Goal: Task Accomplishment & Management: Use online tool/utility

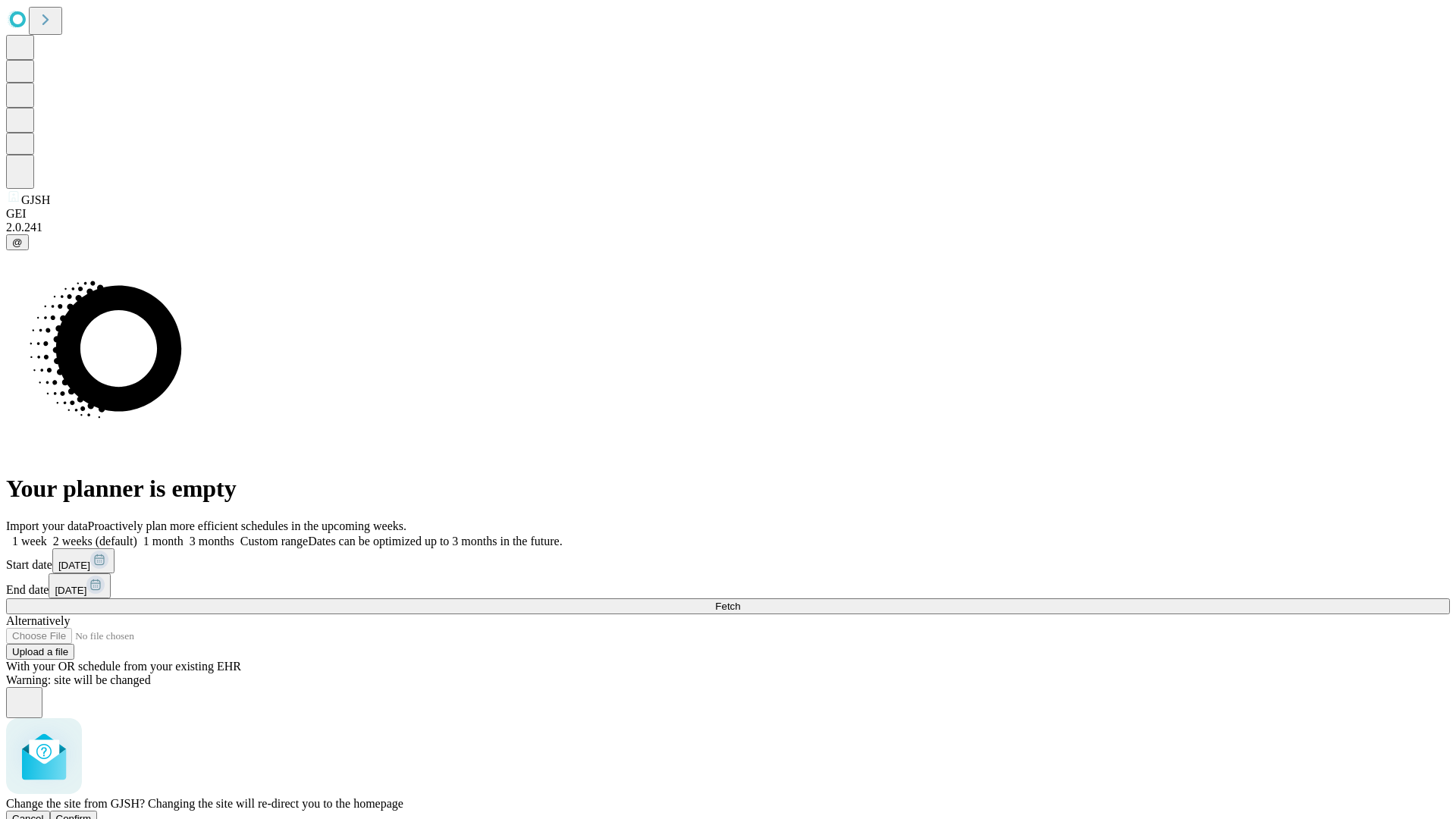
click at [92, 813] on span "Confirm" at bounding box center [73, 818] width 36 height 11
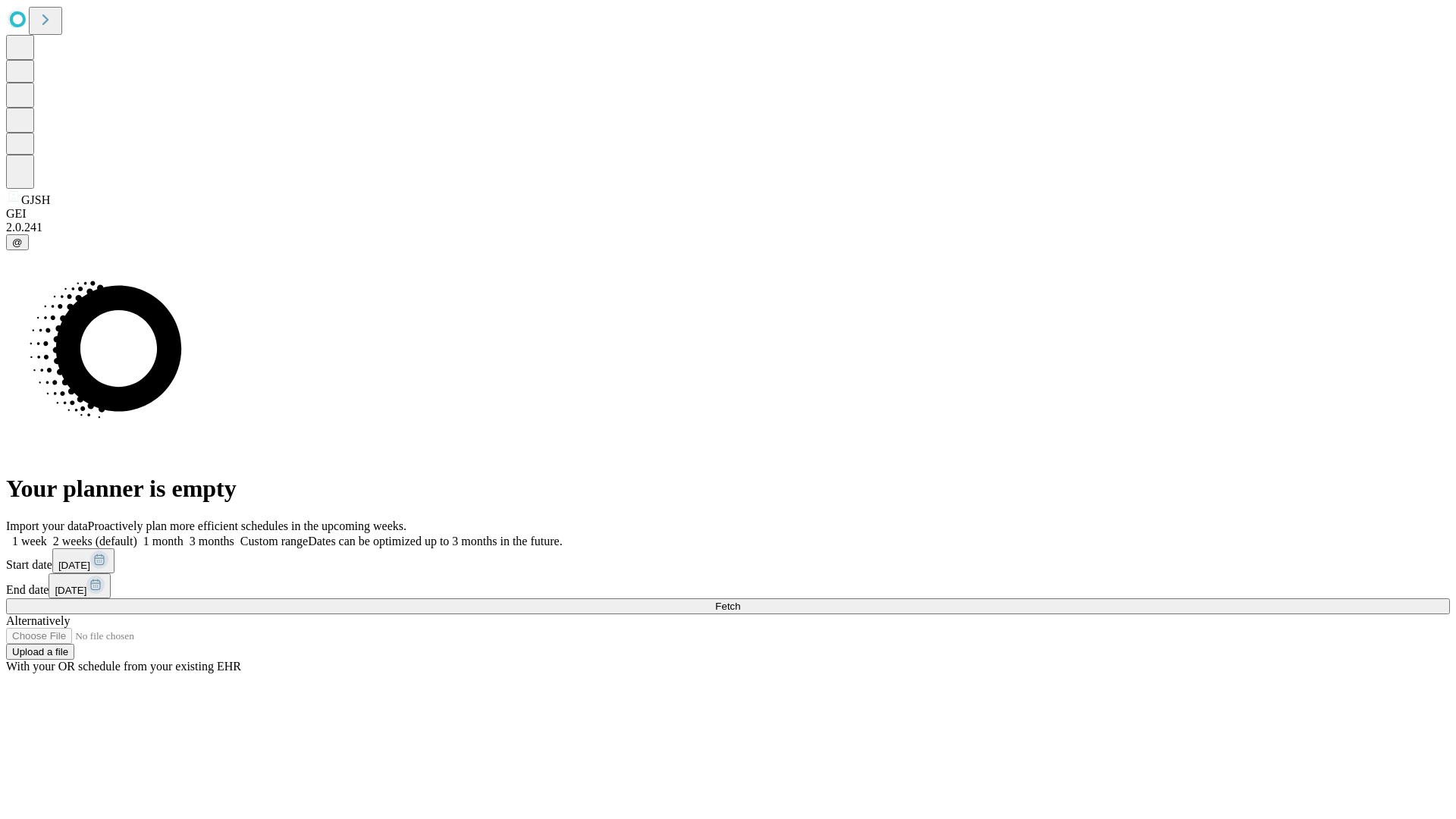
click at [137, 534] on label "2 weeks (default)" at bounding box center [92, 540] width 90 height 13
click at [740, 601] on span "Fetch" at bounding box center [728, 606] width 25 height 11
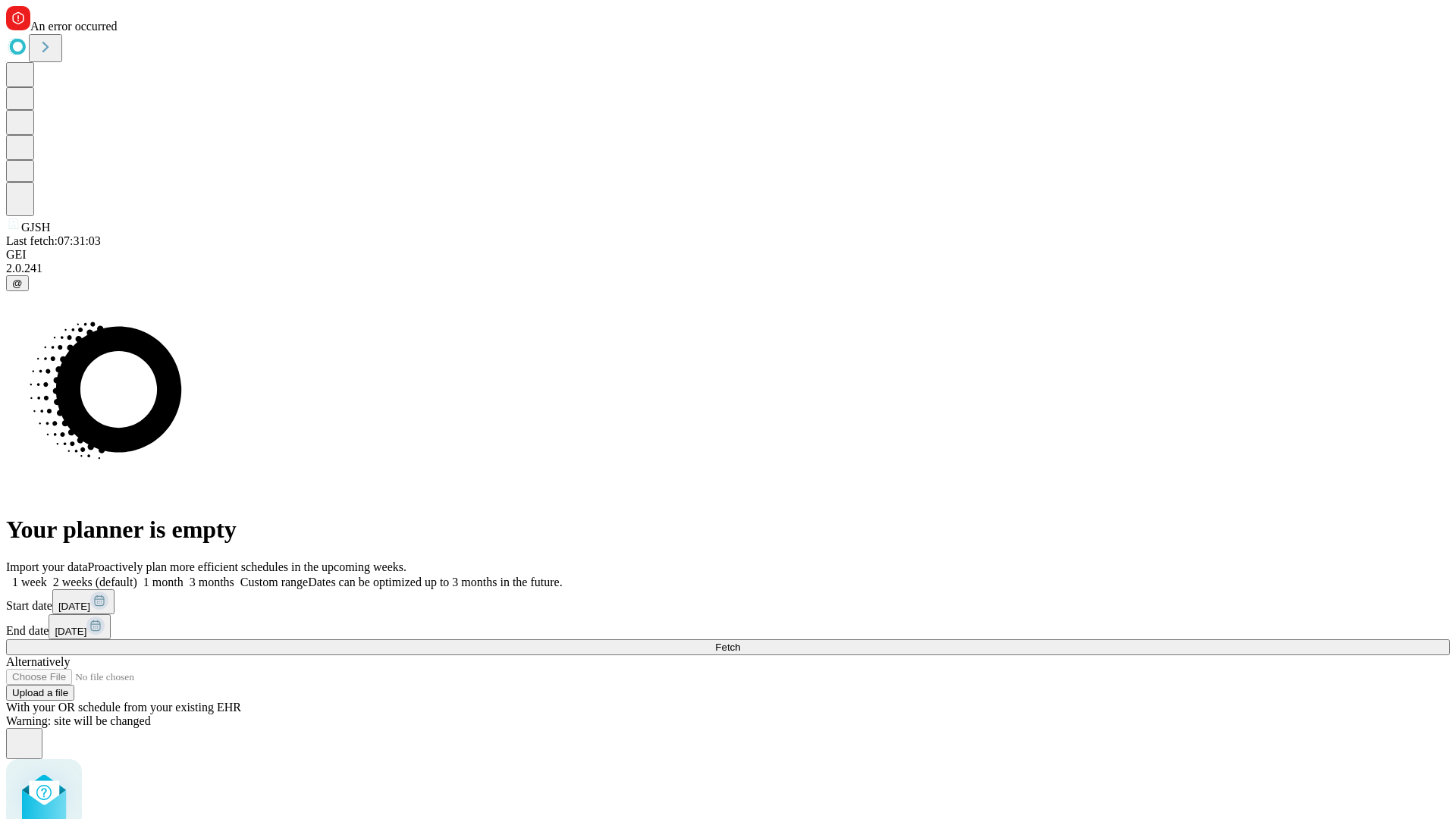
click at [137, 575] on label "2 weeks (default)" at bounding box center [92, 582] width 90 height 13
click at [740, 641] on span "Fetch" at bounding box center [728, 646] width 25 height 11
click at [137, 575] on label "2 weeks (default)" at bounding box center [92, 582] width 90 height 13
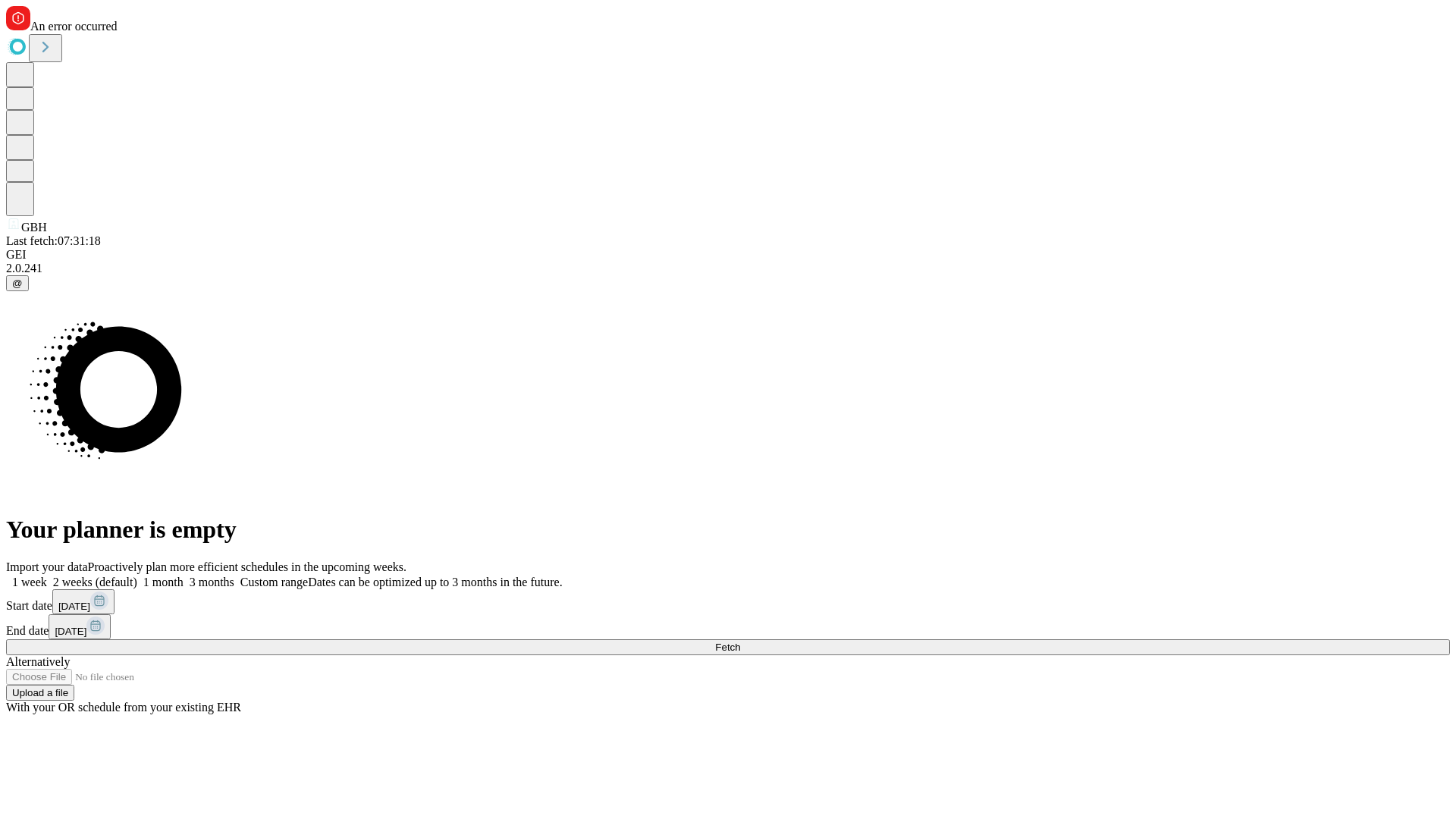
click at [740, 641] on span "Fetch" at bounding box center [728, 646] width 25 height 11
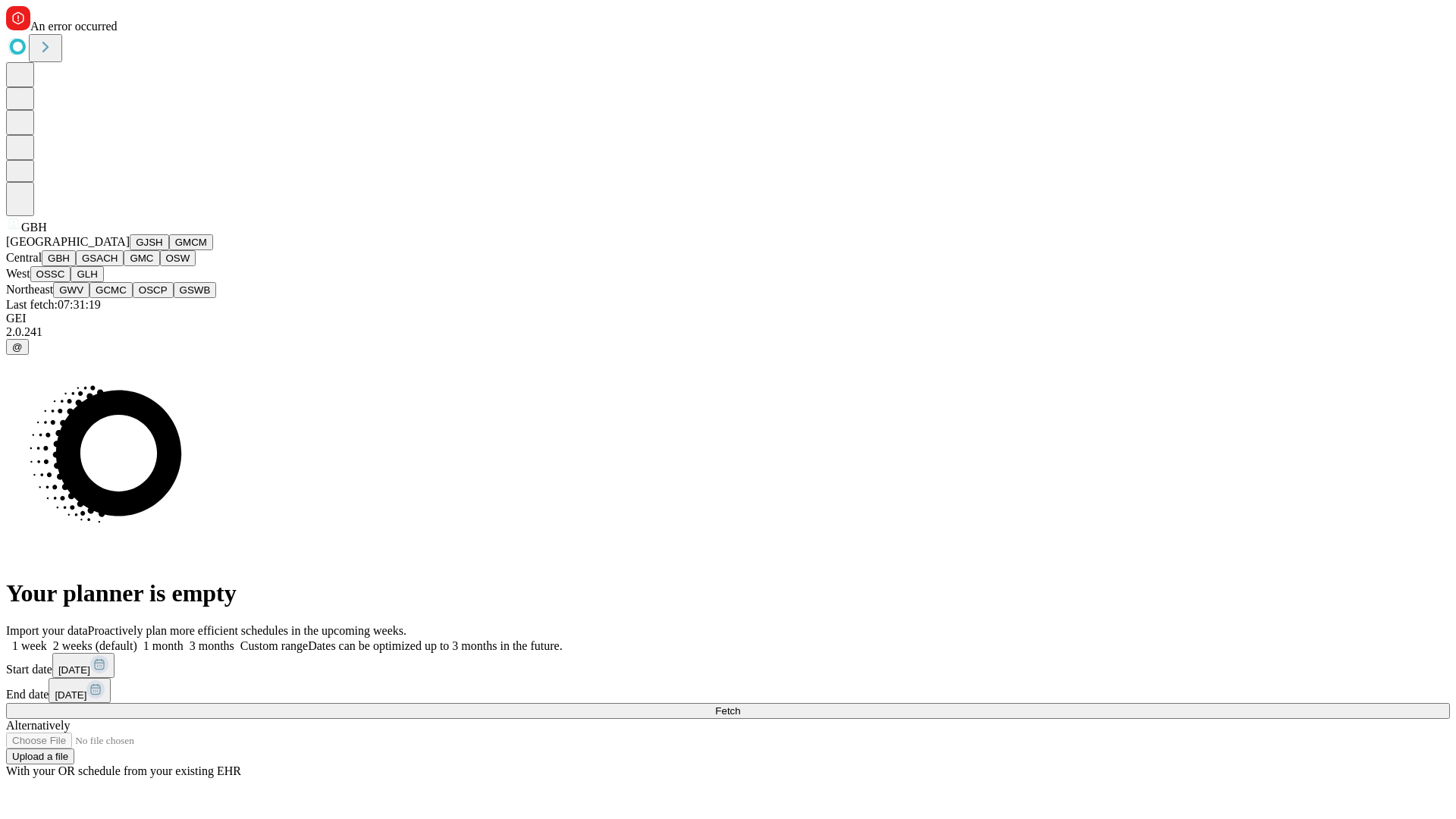
click at [118, 266] on button "GSACH" at bounding box center [100, 258] width 48 height 16
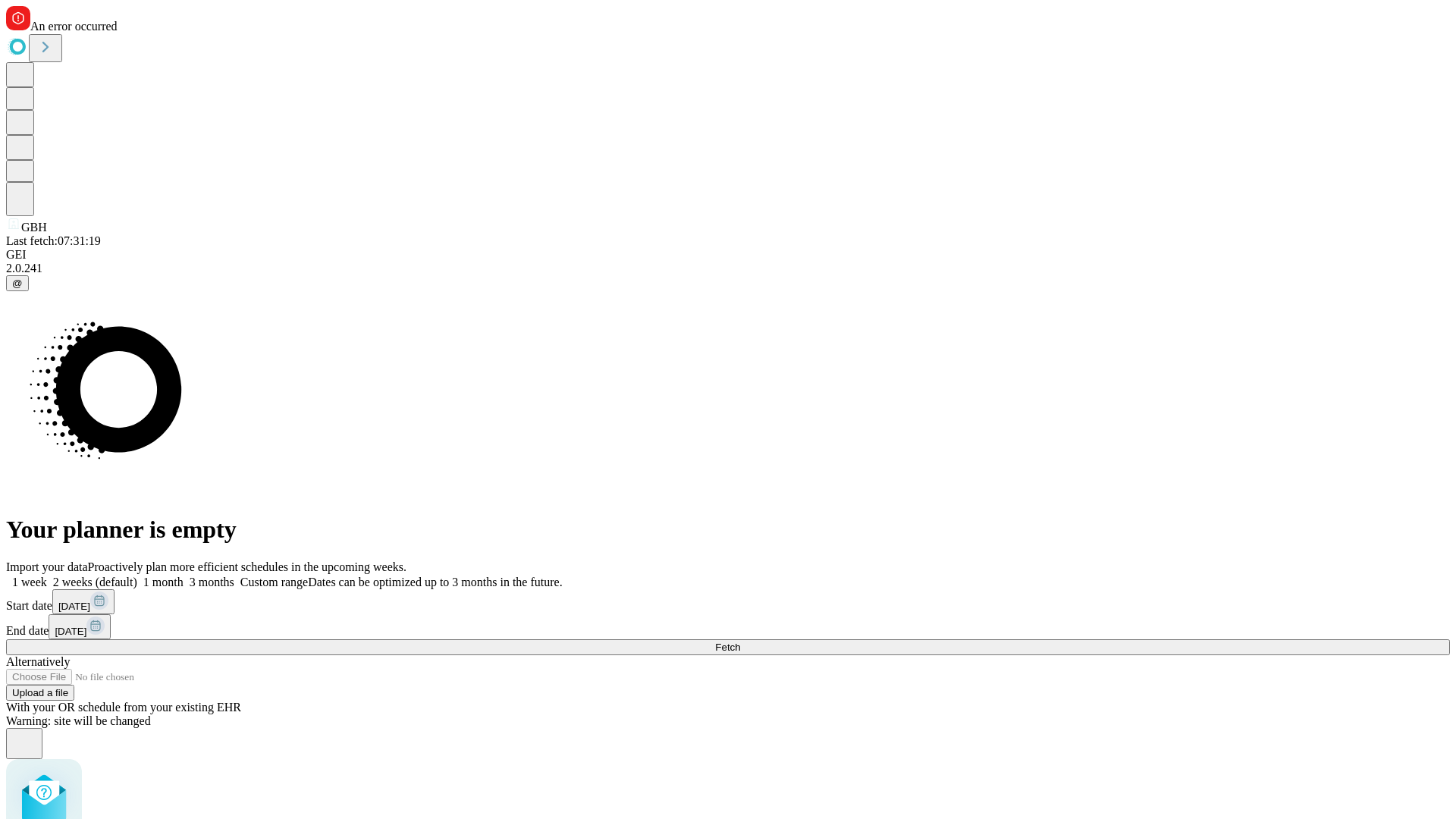
click at [137, 575] on label "2 weeks (default)" at bounding box center [92, 582] width 90 height 13
click at [740, 641] on span "Fetch" at bounding box center [728, 646] width 25 height 11
click at [137, 575] on label "2 weeks (default)" at bounding box center [92, 582] width 90 height 13
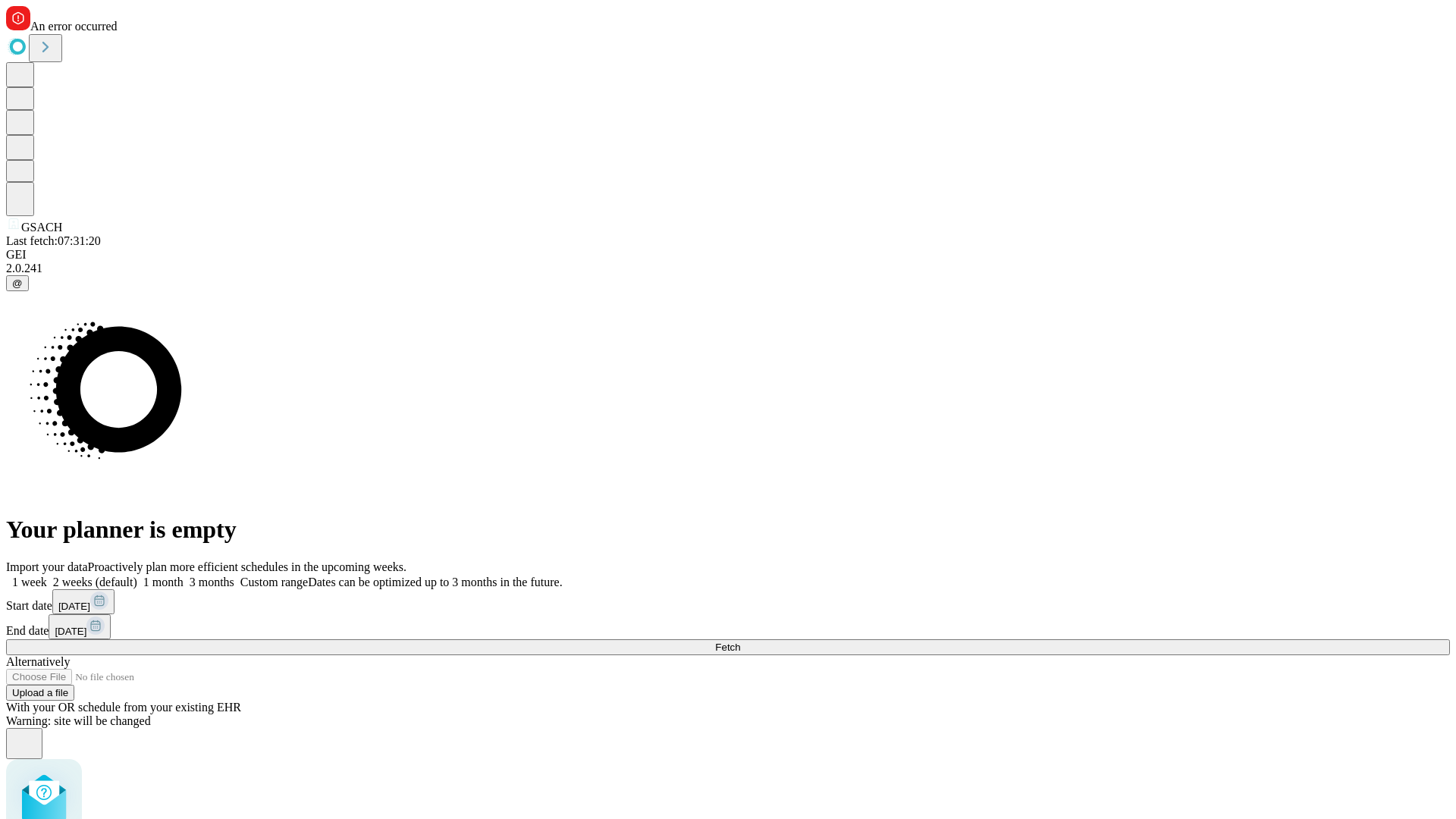
click at [740, 641] on span "Fetch" at bounding box center [728, 646] width 25 height 11
click at [137, 575] on label "2 weeks (default)" at bounding box center [92, 582] width 90 height 13
click at [740, 641] on span "Fetch" at bounding box center [728, 646] width 25 height 11
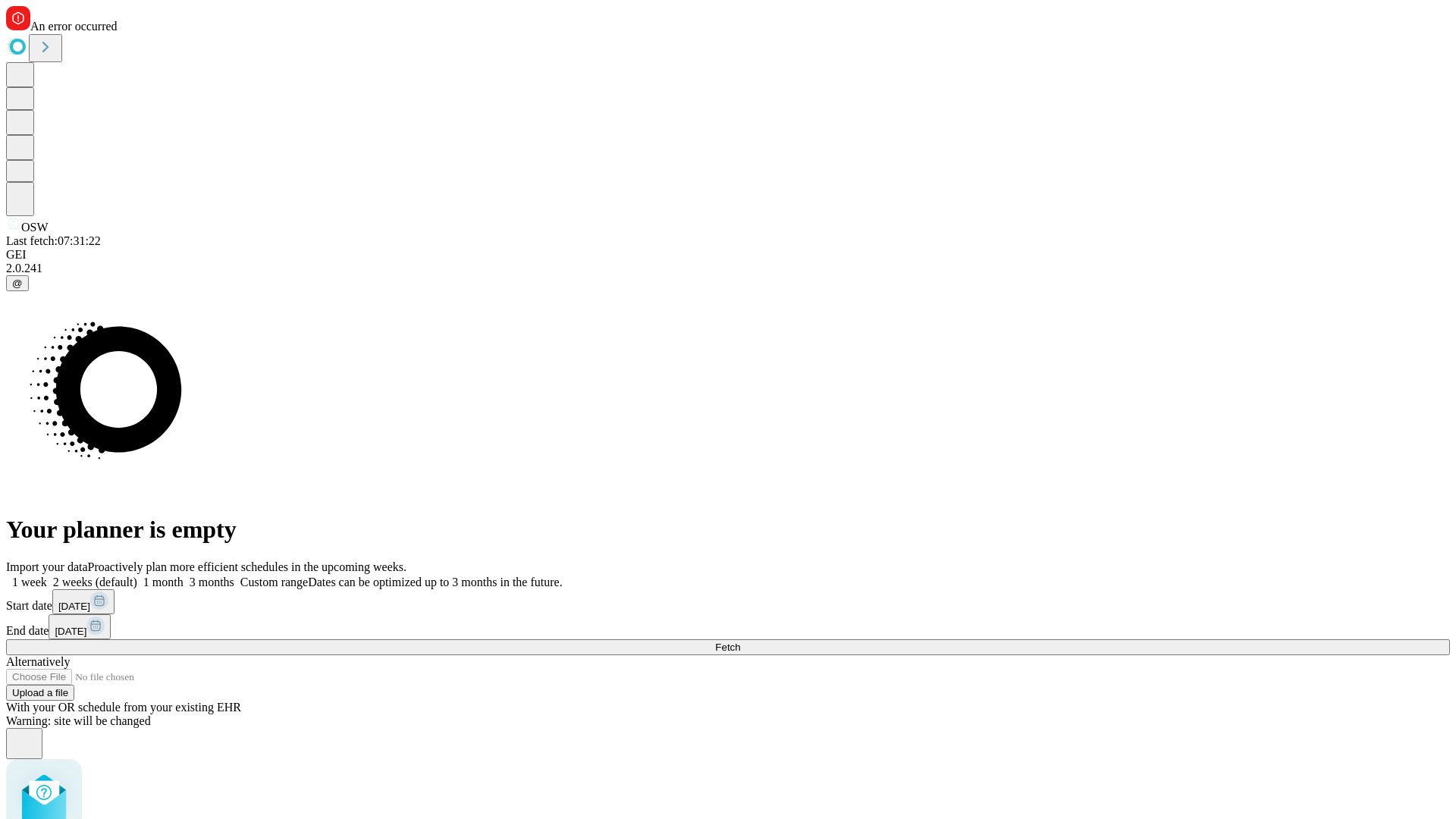
click at [137, 575] on label "2 weeks (default)" at bounding box center [92, 582] width 90 height 13
click at [740, 641] on span "Fetch" at bounding box center [728, 646] width 25 height 11
click at [137, 575] on label "2 weeks (default)" at bounding box center [92, 582] width 90 height 13
click at [740, 641] on span "Fetch" at bounding box center [728, 646] width 25 height 11
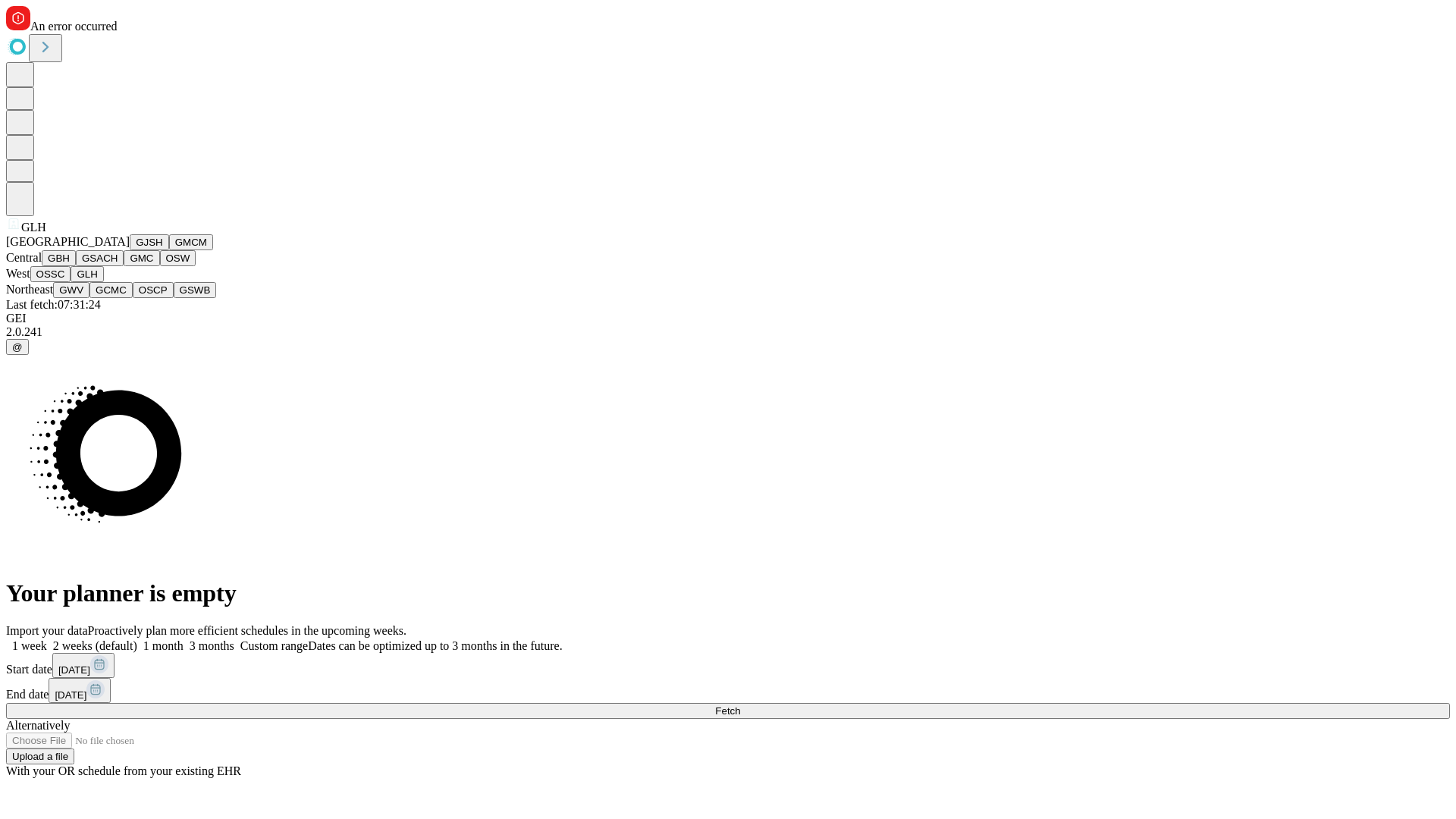
click at [89, 298] on button "GWV" at bounding box center [72, 290] width 37 height 16
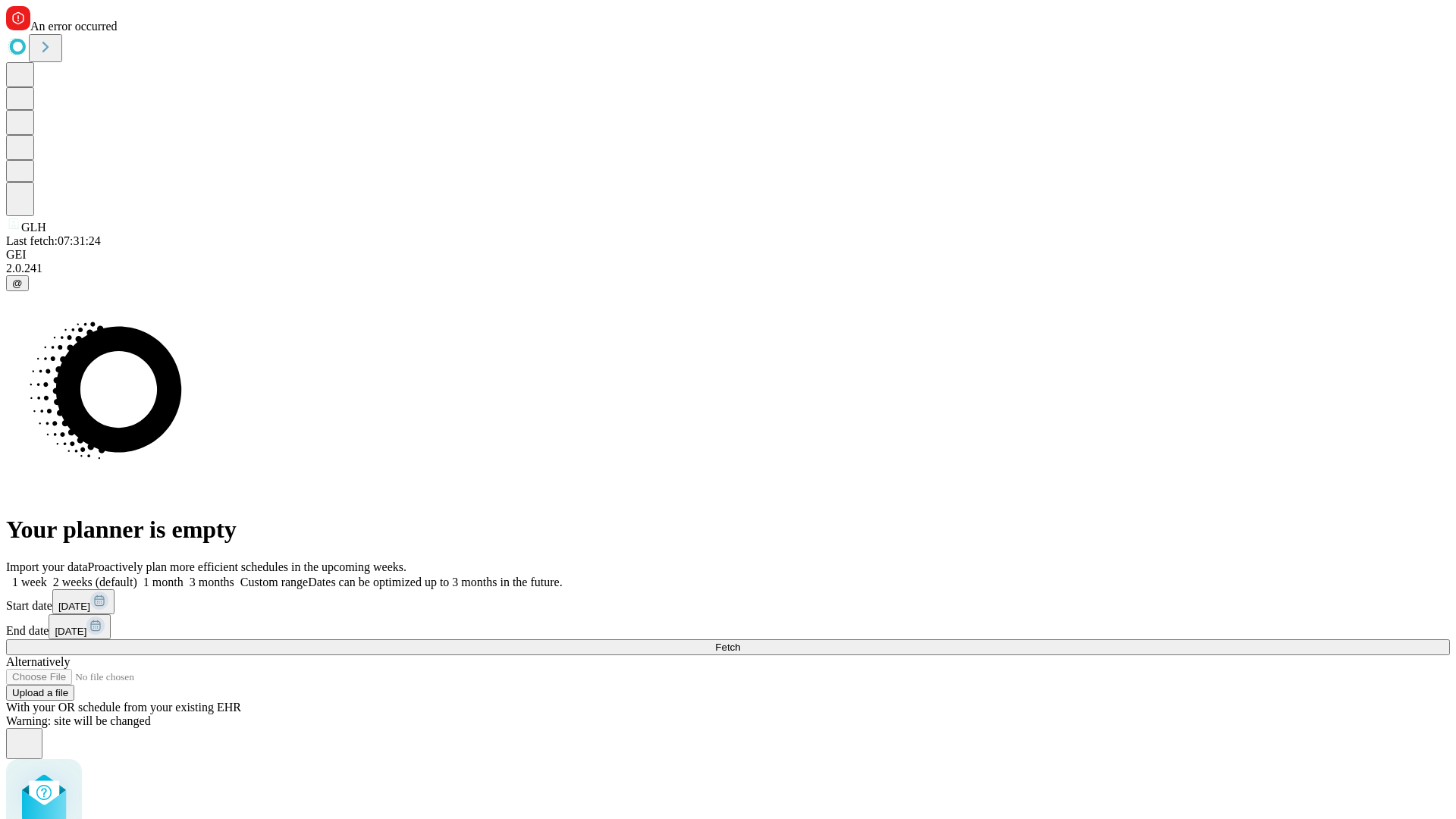
click at [137, 575] on label "2 weeks (default)" at bounding box center [92, 582] width 90 height 13
click at [740, 641] on span "Fetch" at bounding box center [728, 646] width 25 height 11
click at [137, 575] on label "2 weeks (default)" at bounding box center [92, 582] width 90 height 13
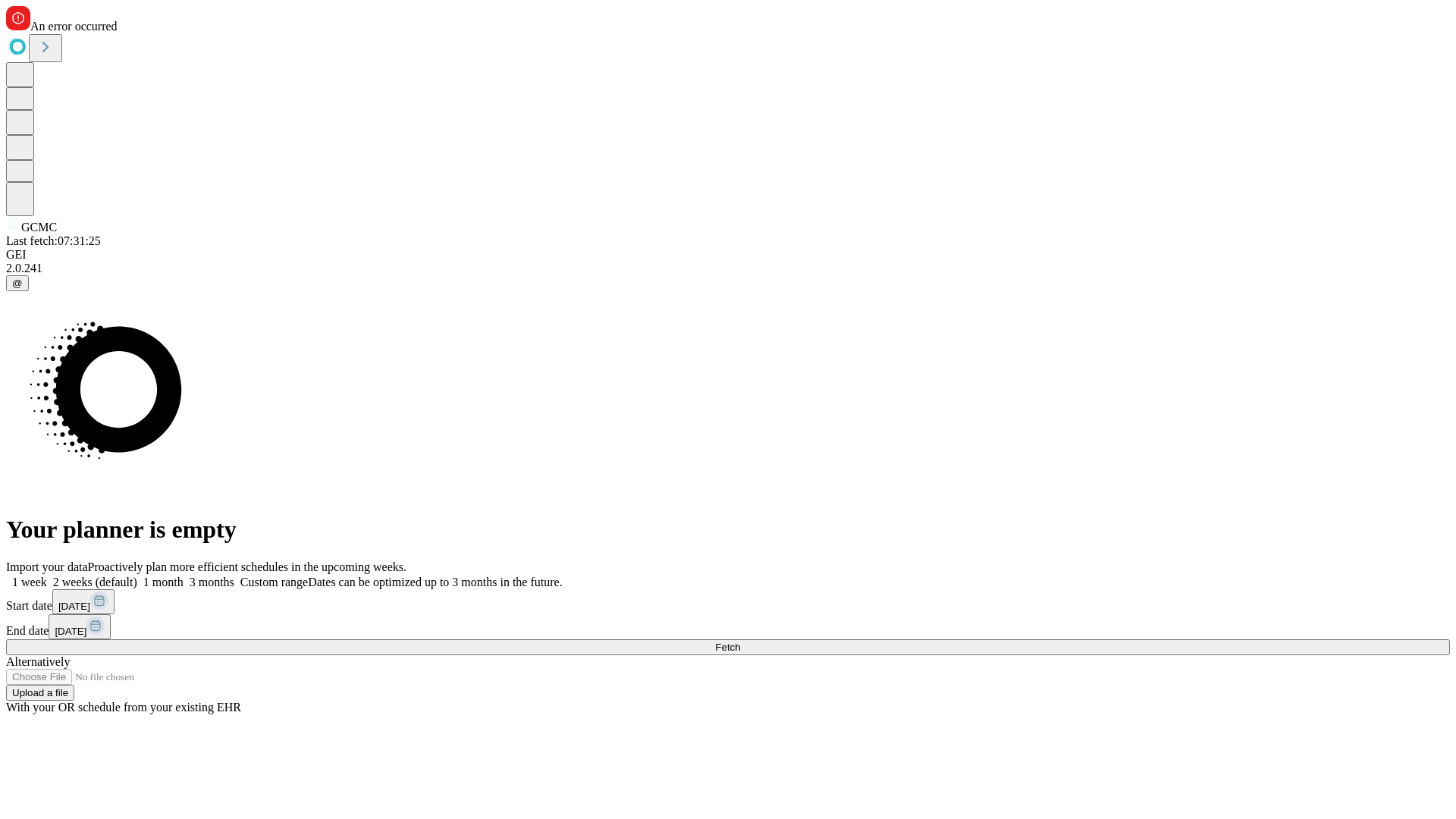
click at [740, 641] on span "Fetch" at bounding box center [728, 646] width 25 height 11
